Goal: Obtain resource: Download file/media

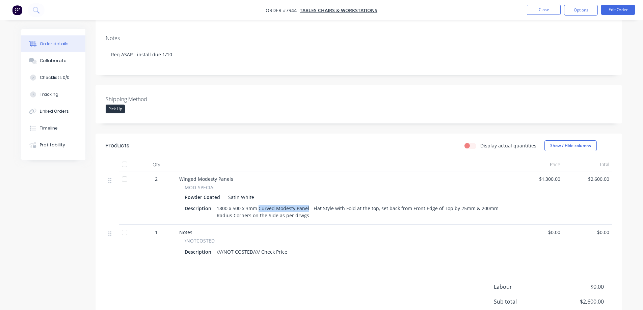
scroll to position [135, 0]
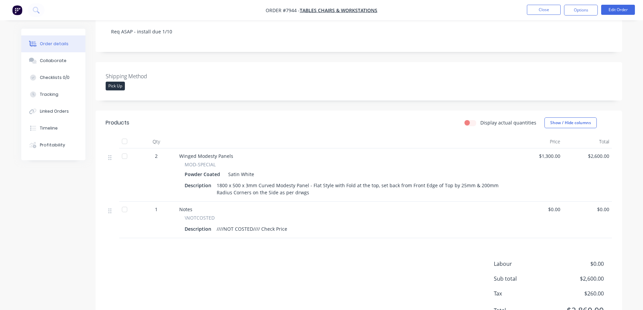
drag, startPoint x: 295, startPoint y: 265, endPoint x: 299, endPoint y: 260, distance: 6.2
click at [298, 262] on div "Labour $0.00 Sub total $2,600.00 Tax $260.00 Total $2,860.00" at bounding box center [359, 291] width 506 height 63
drag, startPoint x: 312, startPoint y: 169, endPoint x: 374, endPoint y: 172, distance: 61.8
click at [374, 181] on div "1800 x 500 x 3mm Curved Modesty Panel - Flat Style with Fold at the top, set ba…" at bounding box center [360, 189] width 292 height 17
copy div "Flat Style with Fold at the top"
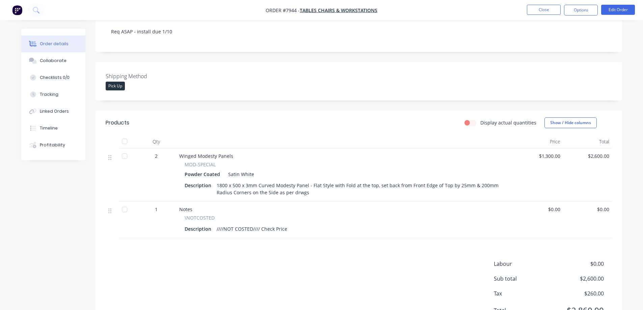
click at [333, 233] on div "Products Display actual quantities Show / Hide columns Qty Price Total 2 Winged…" at bounding box center [359, 222] width 526 height 223
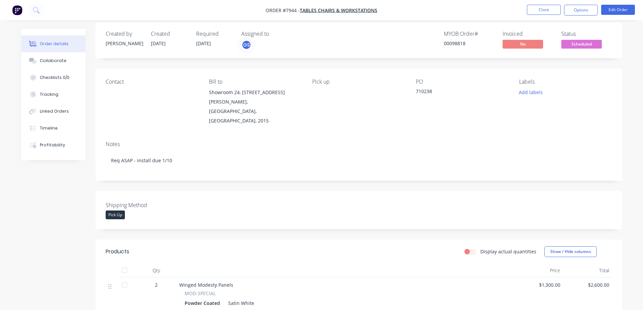
scroll to position [0, 0]
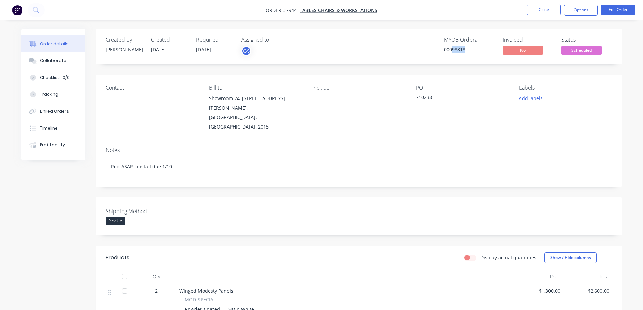
drag, startPoint x: 452, startPoint y: 49, endPoint x: 465, endPoint y: 56, distance: 14.9
click at [465, 56] on div "Created by [PERSON_NAME] Created [DATE] Required [DATE] Assigned to GS MYOB Ord…" at bounding box center [359, 47] width 526 height 36
copy div "98818"
drag, startPoint x: 196, startPoint y: 50, endPoint x: 215, endPoint y: 54, distance: 19.1
click at [215, 54] on div "Required [DATE]" at bounding box center [214, 47] width 37 height 20
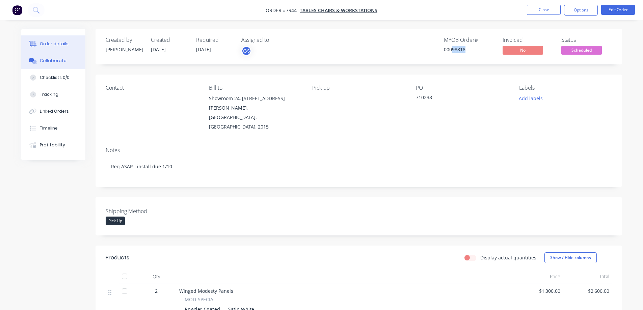
copy span "[DATE]"
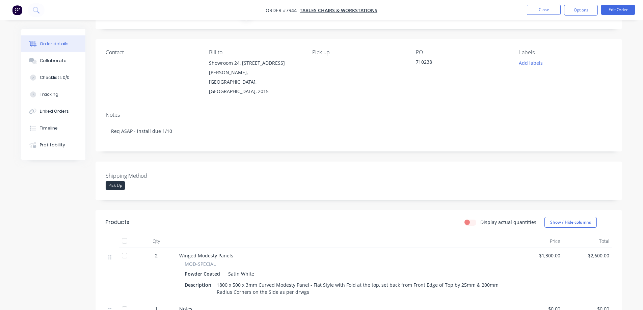
scroll to position [34, 0]
click at [544, 9] on button "Close" at bounding box center [544, 10] width 34 height 10
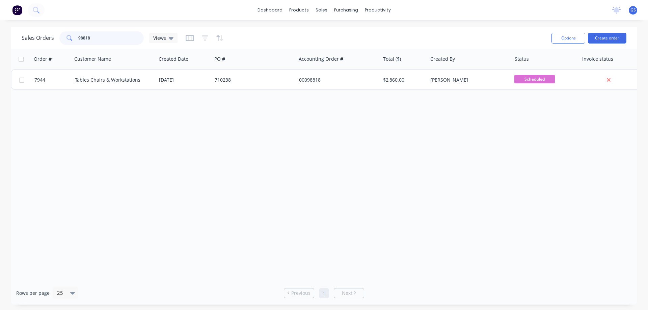
drag, startPoint x: 93, startPoint y: 37, endPoint x: 73, endPoint y: 42, distance: 20.0
click at [73, 42] on div "98818" at bounding box center [101, 37] width 84 height 13
type input "98826"
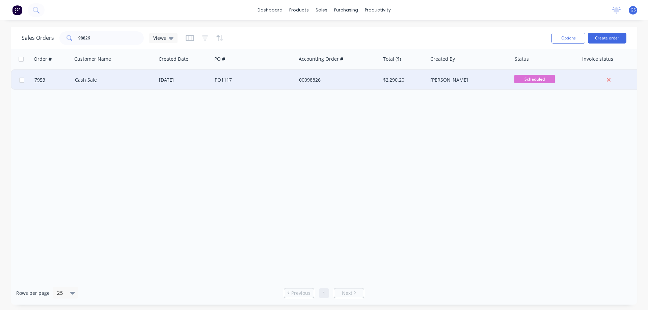
click at [106, 88] on div "Cash Sale" at bounding box center [114, 80] width 84 height 20
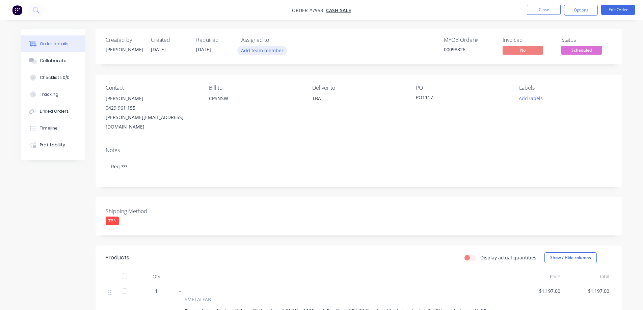
click at [259, 49] on button "Add team member" at bounding box center [262, 50] width 50 height 9
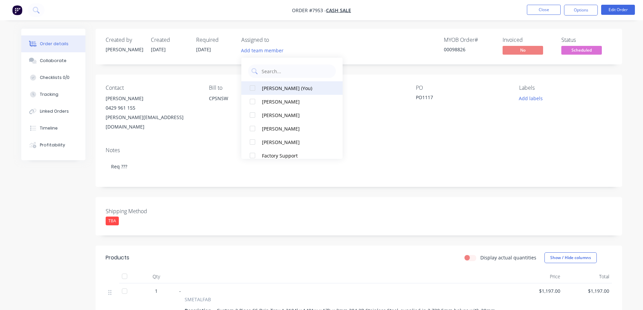
click at [251, 89] on div at bounding box center [252, 87] width 13 height 13
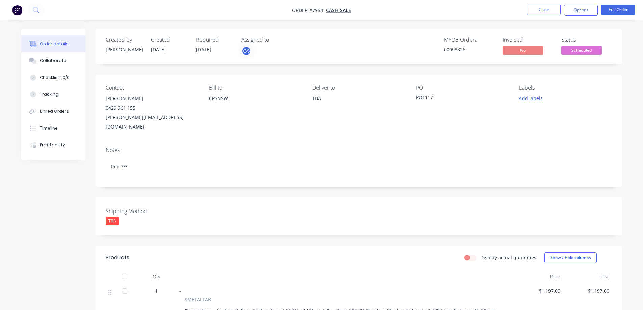
click at [202, 235] on div "Created by [PERSON_NAME] Created [DATE] Required [DATE] Assigned to GS MYOB Ord…" at bounding box center [359, 287] width 526 height 517
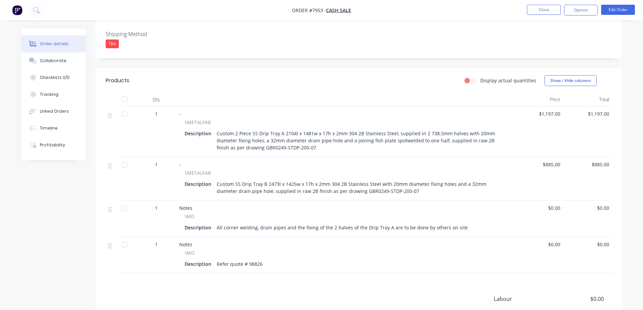
scroll to position [67, 0]
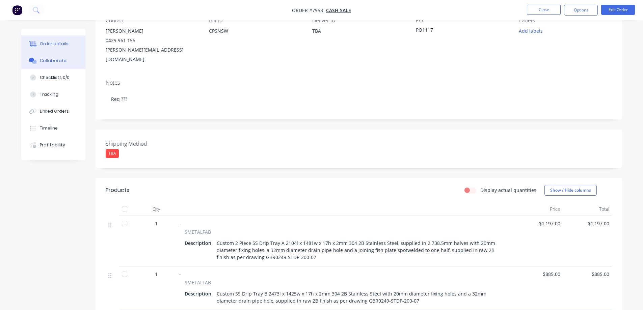
drag, startPoint x: 47, startPoint y: 56, endPoint x: 48, endPoint y: 60, distance: 3.4
click at [47, 56] on button "Collaborate" at bounding box center [53, 60] width 64 height 17
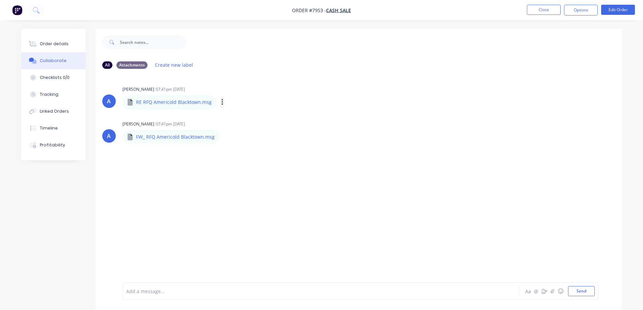
click at [221, 103] on icon "button" at bounding box center [222, 103] width 2 height 8
click at [249, 122] on button "Download" at bounding box center [266, 120] width 76 height 15
click at [224, 137] on icon "button" at bounding box center [225, 137] width 2 height 8
click at [249, 155] on button "Download" at bounding box center [269, 154] width 76 height 15
click at [54, 43] on div "Order details" at bounding box center [54, 44] width 29 height 6
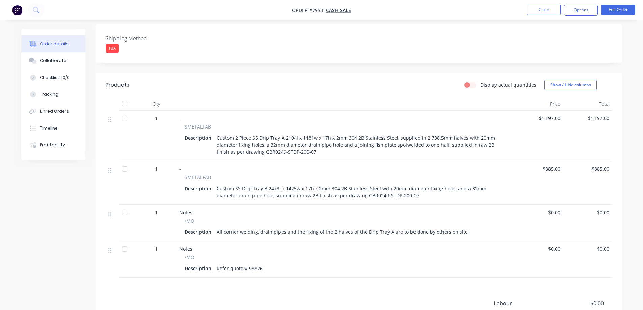
scroll to position [169, 0]
